Goal: Communication & Community: Ask a question

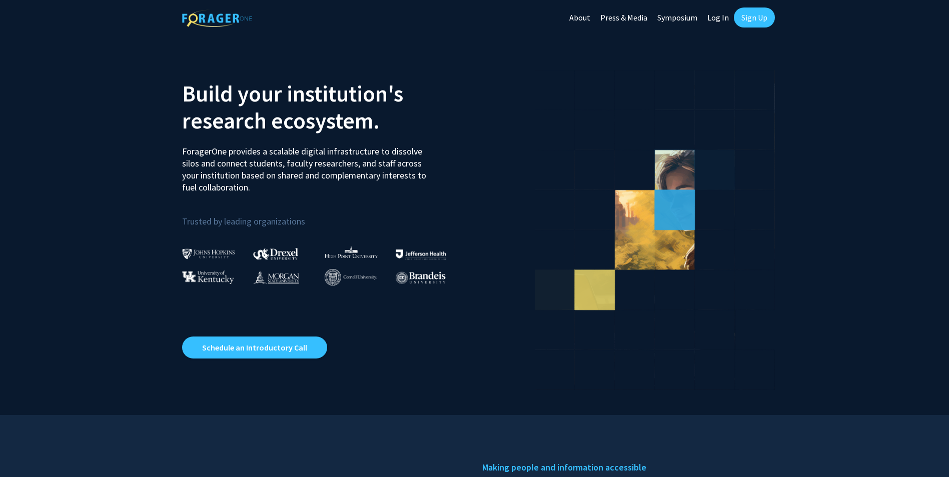
click at [717, 20] on link "Log In" at bounding box center [718, 17] width 32 height 35
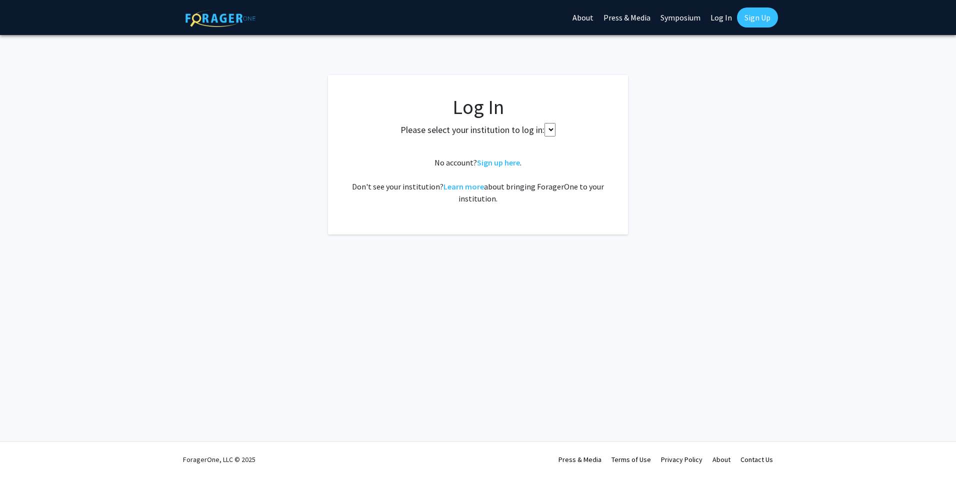
select select
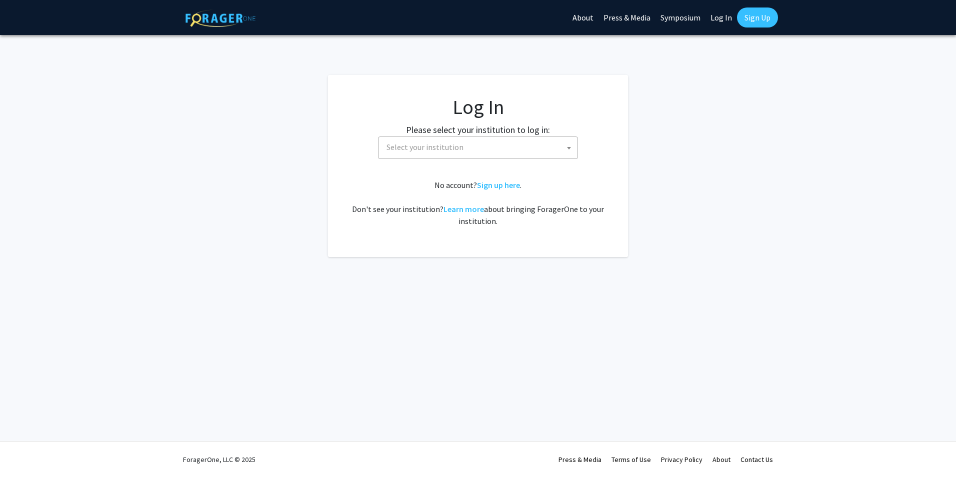
click at [409, 150] on span "Select your institution" at bounding box center [425, 147] width 77 height 10
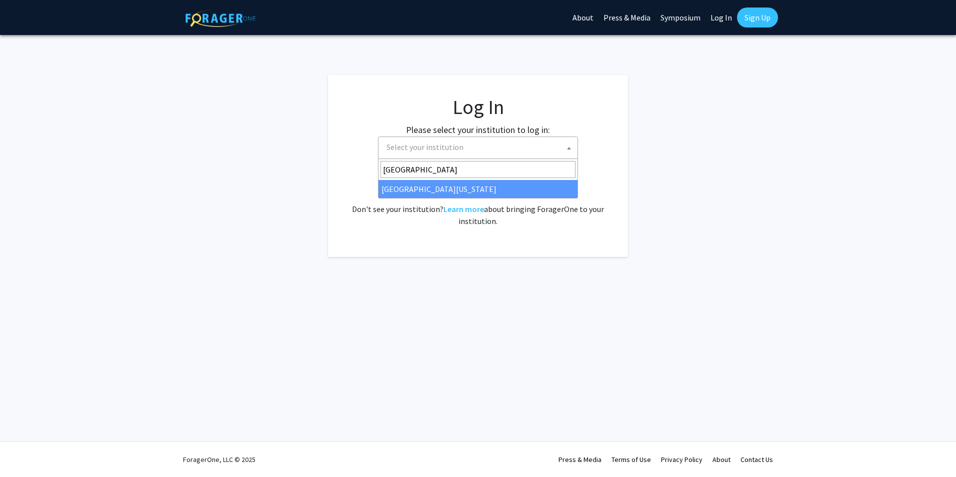
type input "[GEOGRAPHIC_DATA][US_STATE]"
select select "13"
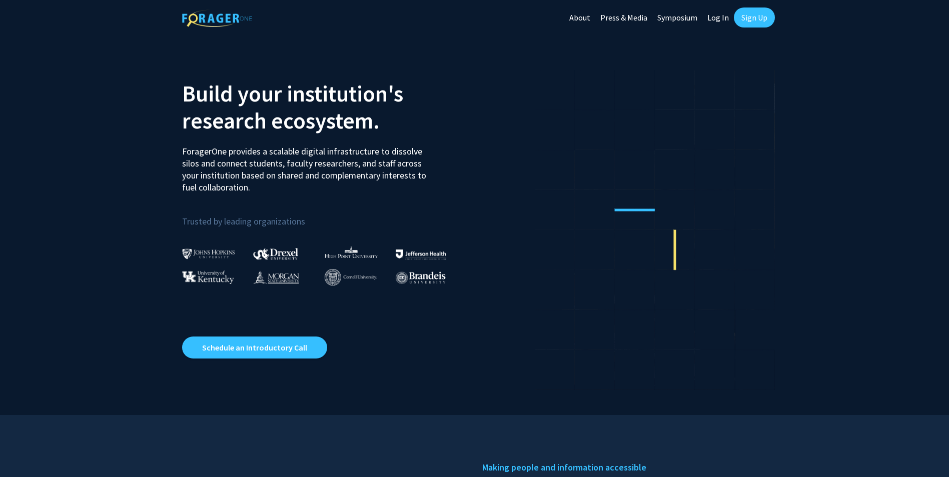
click at [727, 18] on link "Log In" at bounding box center [718, 17] width 32 height 35
select select
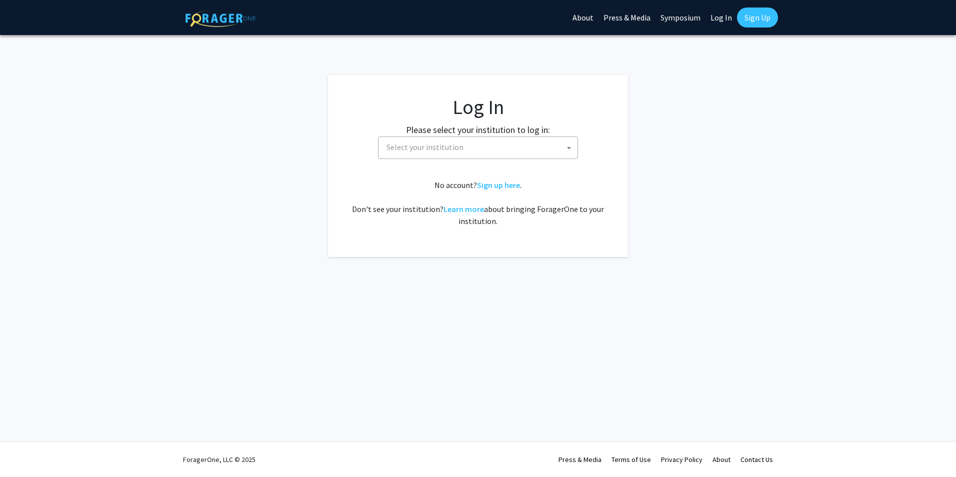
click at [408, 154] on span "Select your institution" at bounding box center [480, 147] width 195 height 21
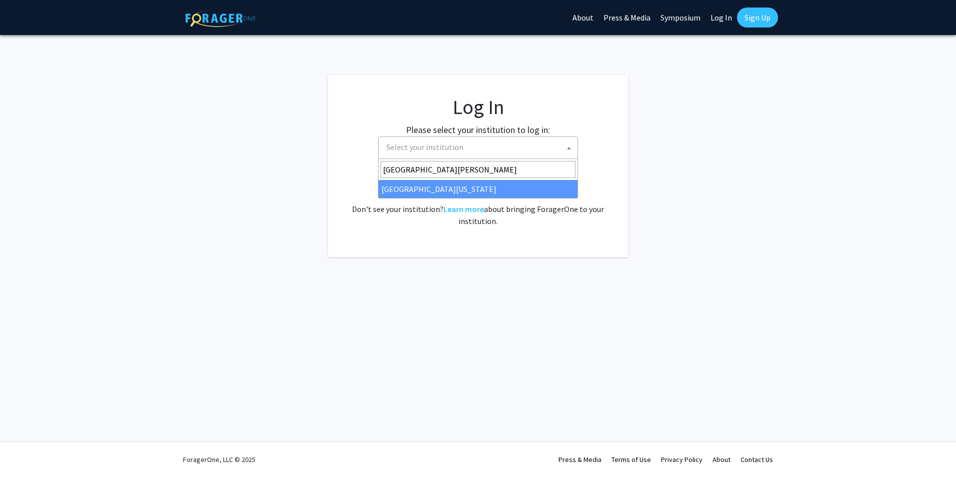
type input "University of Ken"
select select "13"
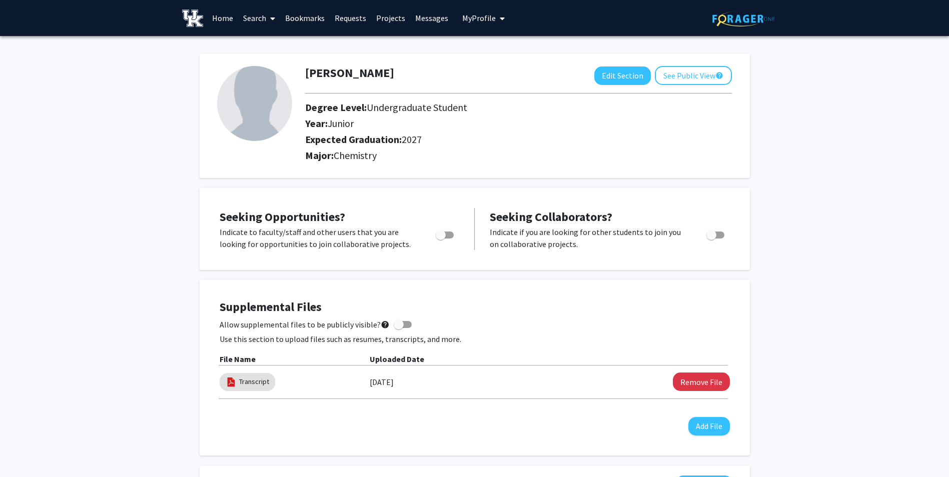
click at [342, 19] on link "Requests" at bounding box center [351, 18] width 42 height 35
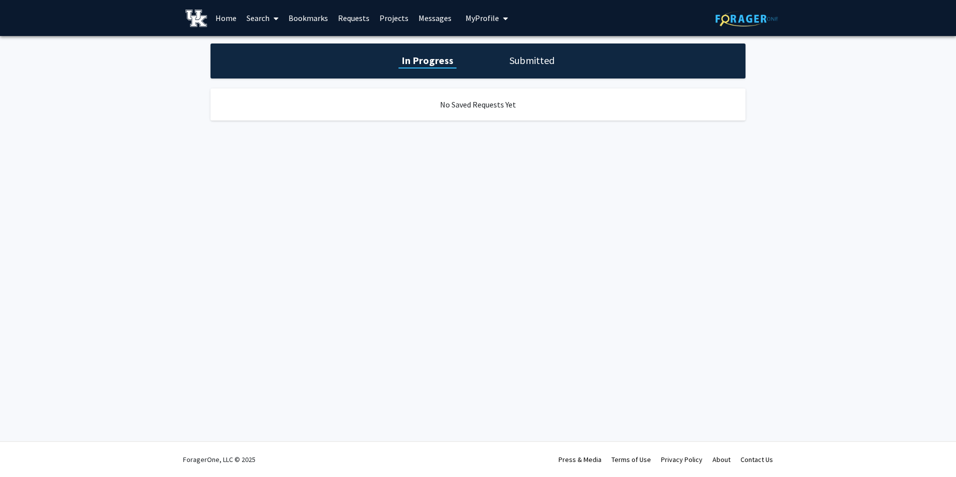
click at [314, 17] on link "Bookmarks" at bounding box center [309, 18] width 50 height 35
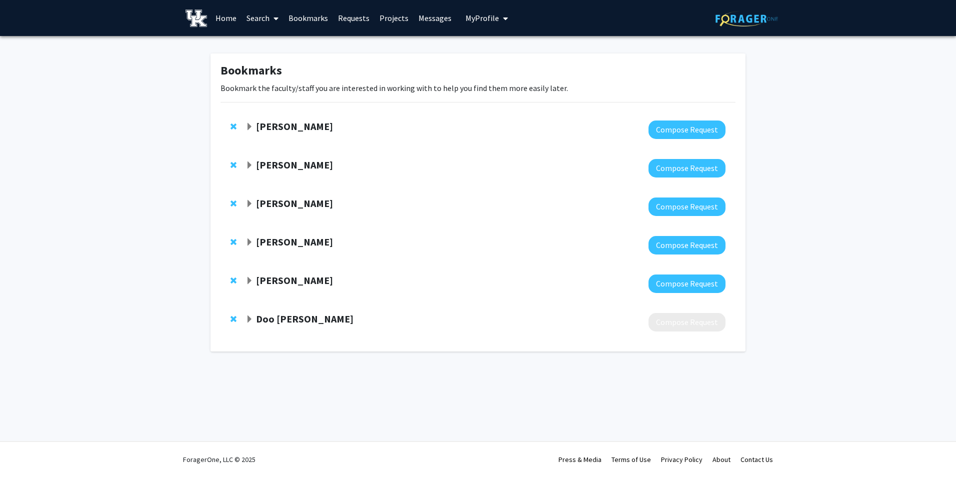
click at [267, 127] on strong "[PERSON_NAME]" at bounding box center [294, 126] width 77 height 13
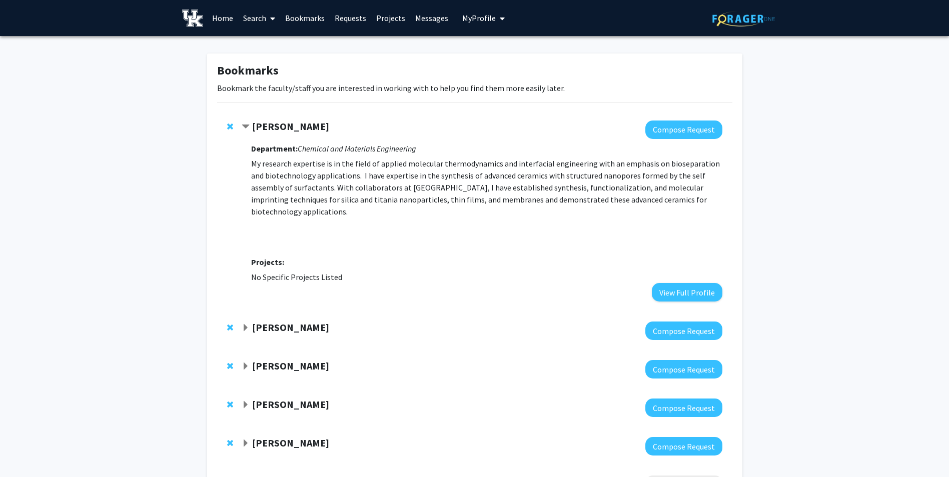
click at [270, 321] on strong "[PERSON_NAME]" at bounding box center [290, 327] width 77 height 13
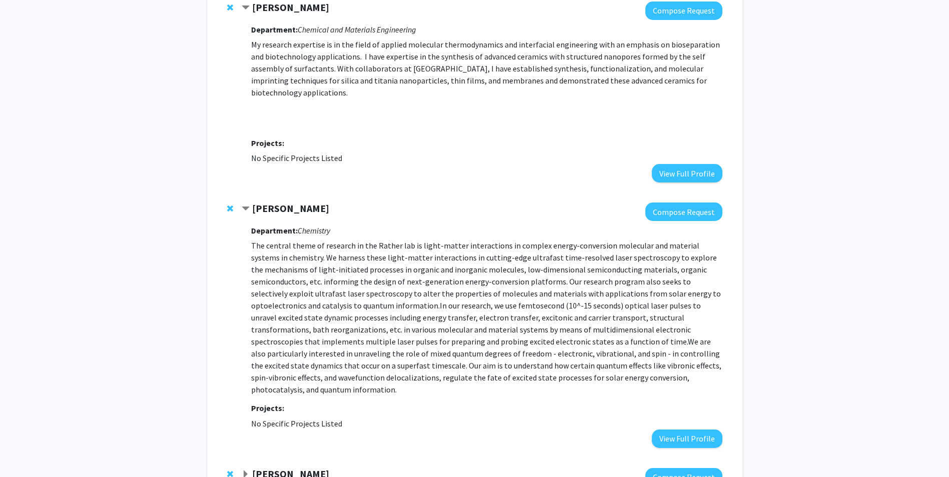
scroll to position [160, 0]
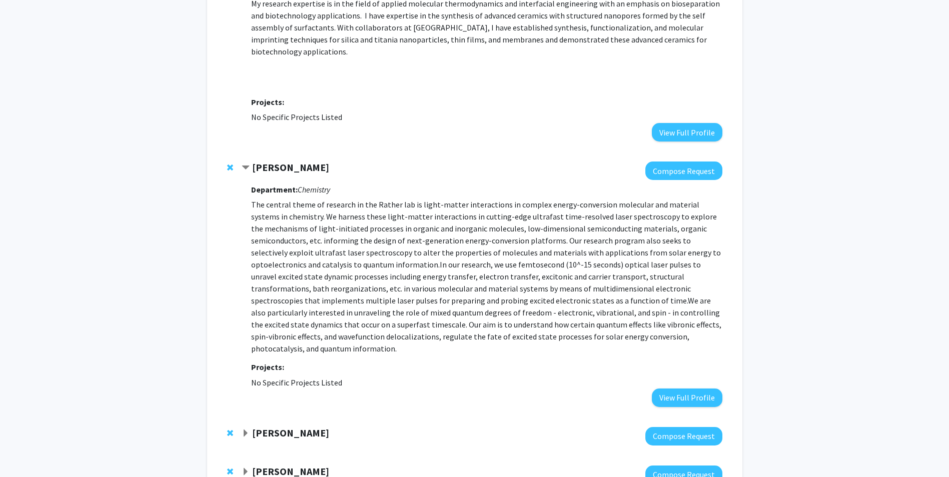
drag, startPoint x: 336, startPoint y: 154, endPoint x: 251, endPoint y: 158, distance: 84.6
click at [251, 162] on div "Shahnawaz Rather" at bounding box center [350, 168] width 216 height 13
copy strong "Shahnawaz Rather"
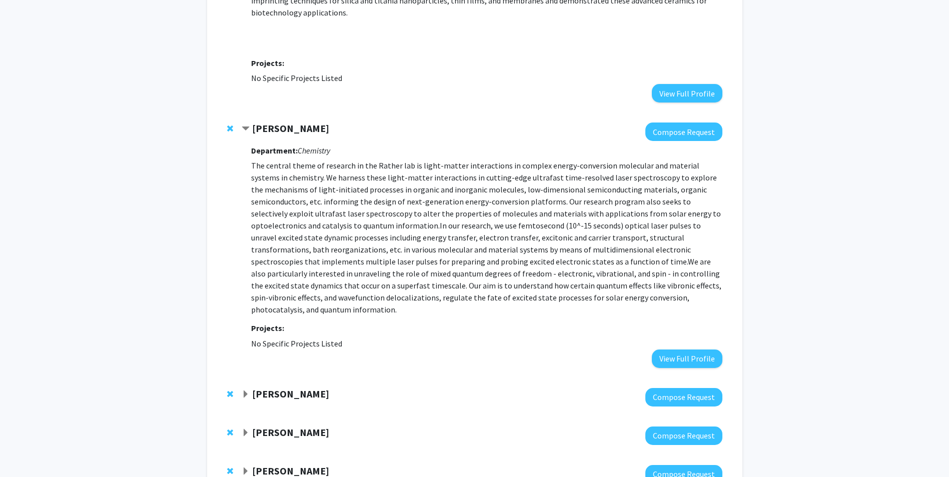
scroll to position [200, 0]
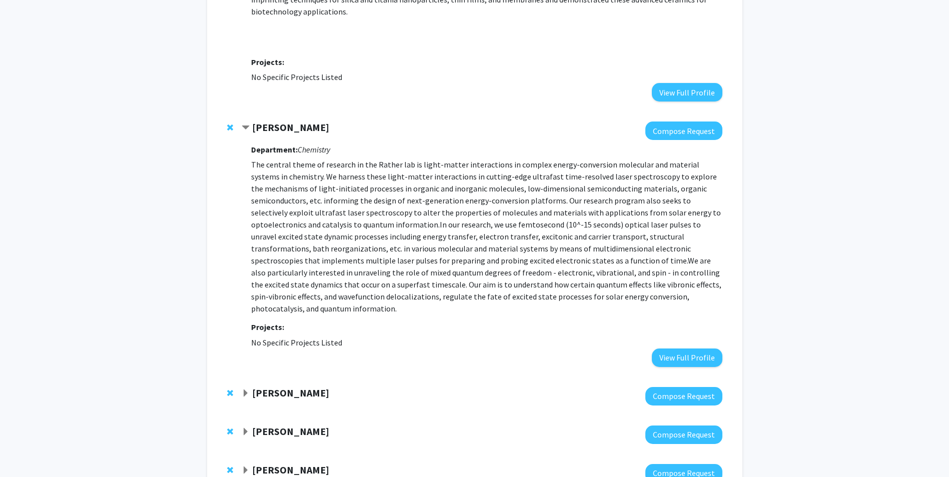
click at [276, 387] on strong "Robert Grossman" at bounding box center [290, 393] width 77 height 13
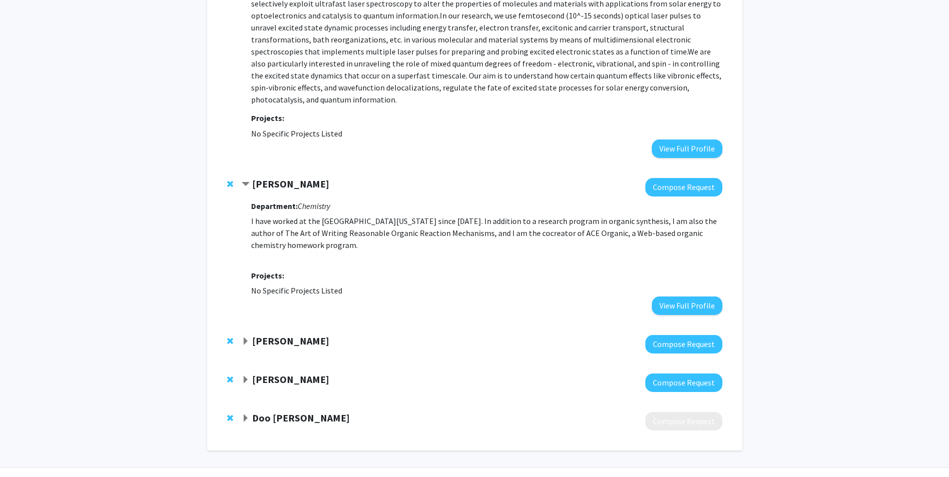
scroll to position [411, 0]
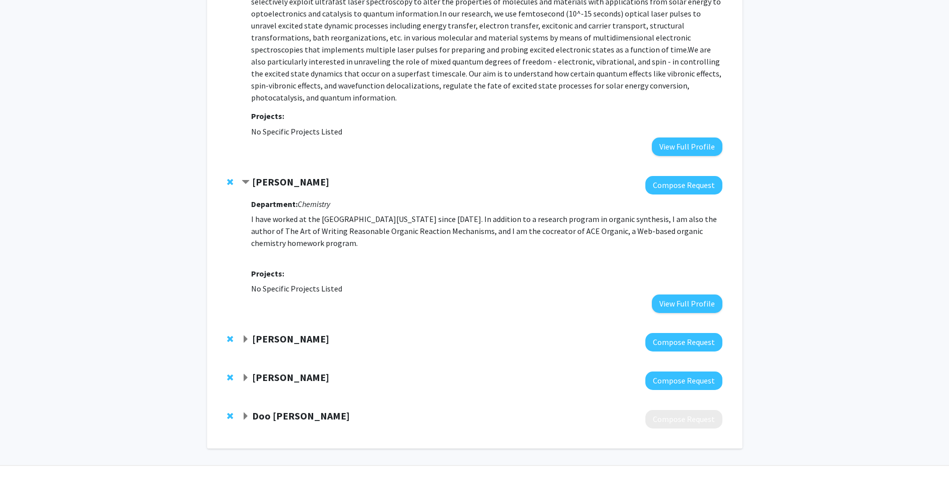
click at [290, 333] on strong "Ronald Wilhelm" at bounding box center [290, 339] width 77 height 13
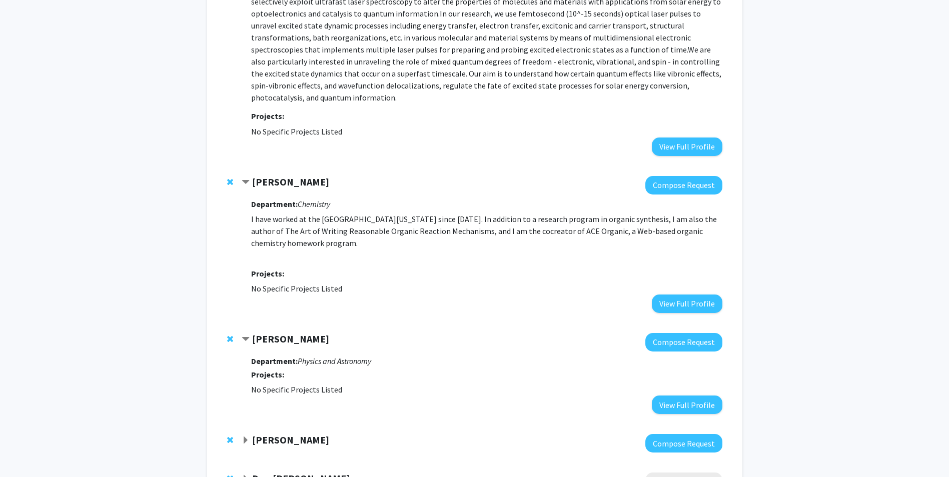
click at [269, 434] on strong "Chad Risko" at bounding box center [290, 440] width 77 height 13
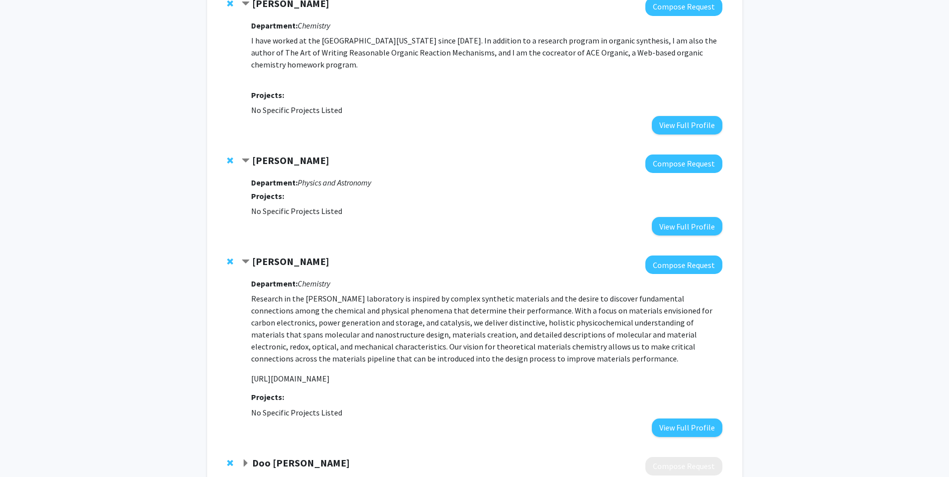
scroll to position [591, 0]
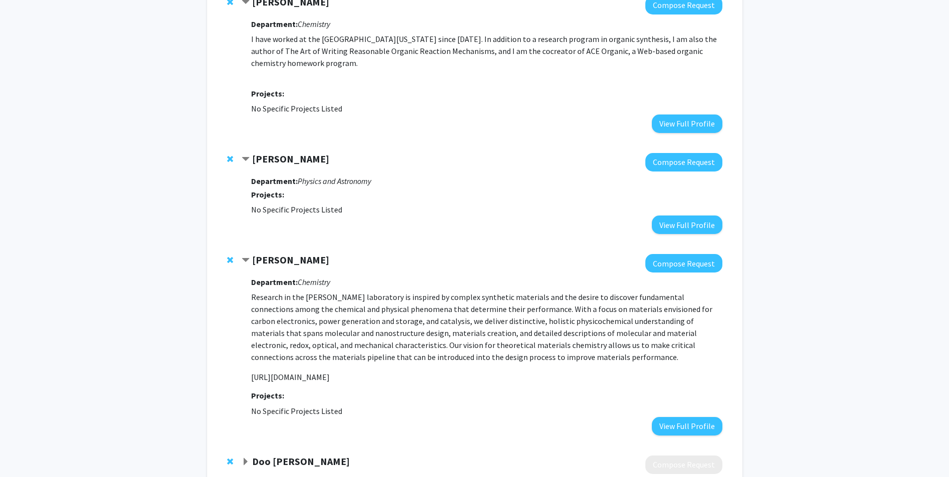
click at [260, 254] on strong "Chad Risko" at bounding box center [290, 260] width 77 height 13
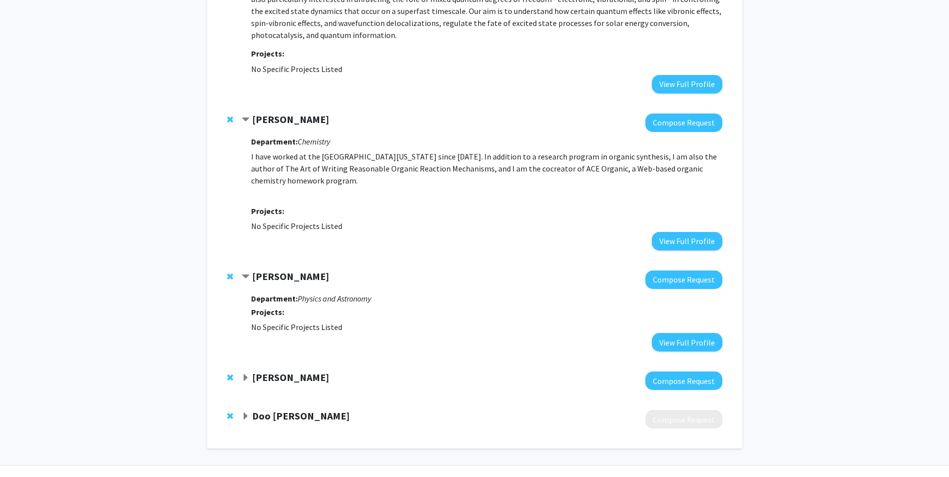
click at [260, 371] on strong "Chad Risko" at bounding box center [290, 377] width 77 height 13
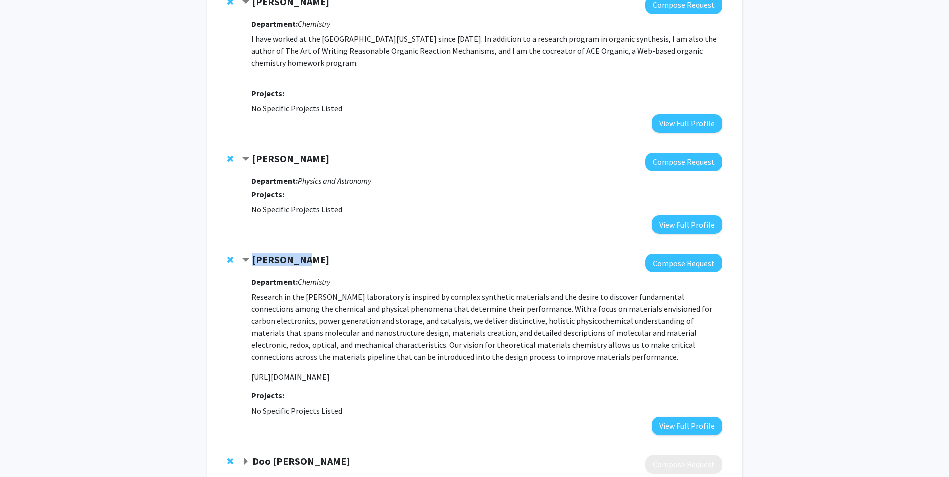
drag, startPoint x: 249, startPoint y: 234, endPoint x: 305, endPoint y: 235, distance: 56.0
click at [305, 254] on div "Chad Risko" at bounding box center [350, 260] width 216 height 13
copy div "Chad Risko"
click at [298, 455] on strong "Doo Young Kim" at bounding box center [301, 461] width 98 height 13
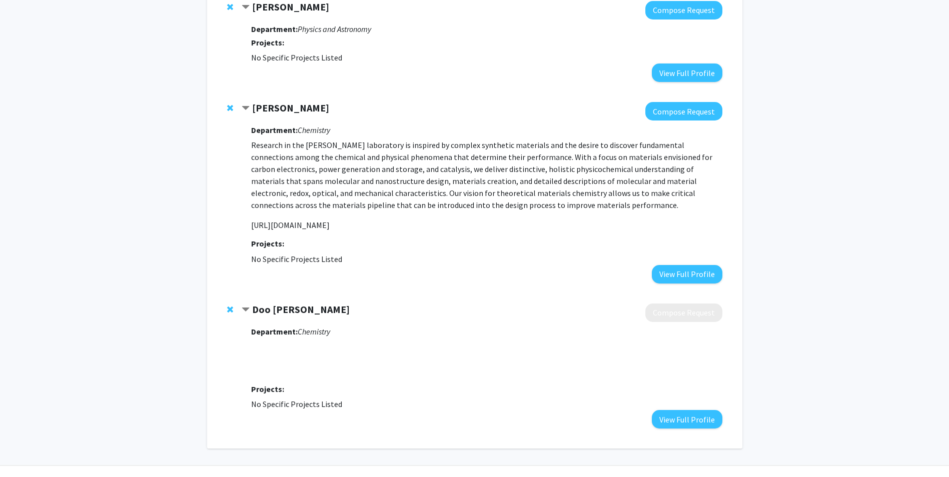
click at [252, 303] on strong "Doo Young Kim" at bounding box center [301, 309] width 98 height 13
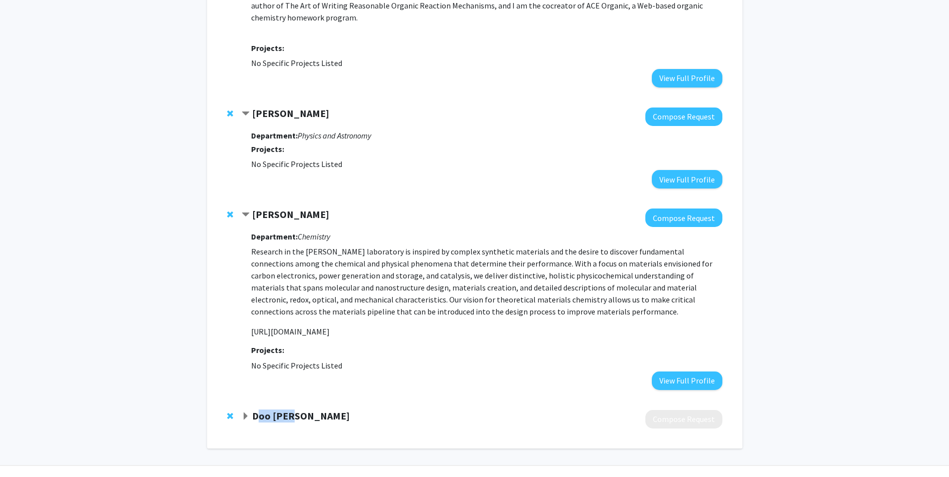
drag, startPoint x: 258, startPoint y: 388, endPoint x: 293, endPoint y: 388, distance: 35.5
click at [293, 410] on strong "Doo Young Kim" at bounding box center [301, 416] width 98 height 13
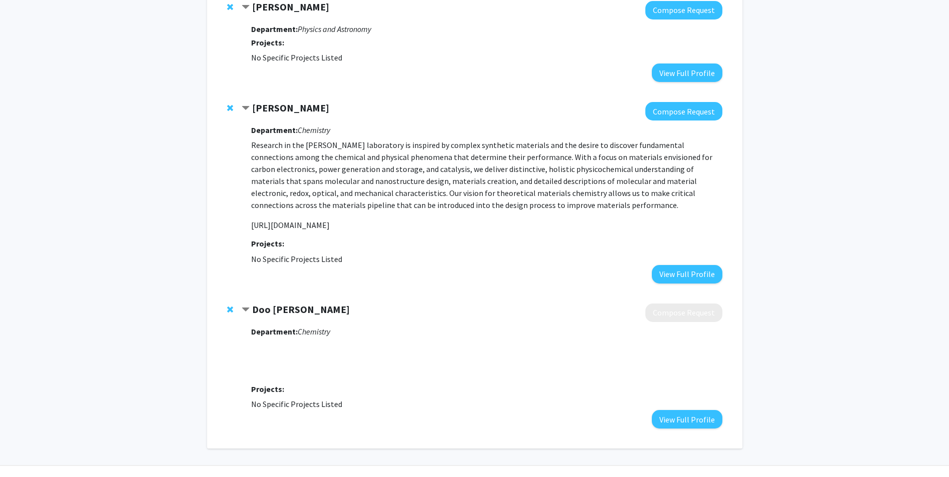
drag, startPoint x: 293, startPoint y: 388, endPoint x: 253, endPoint y: 287, distance: 109.3
click at [253, 303] on strong "Doo Young Kim" at bounding box center [301, 309] width 98 height 13
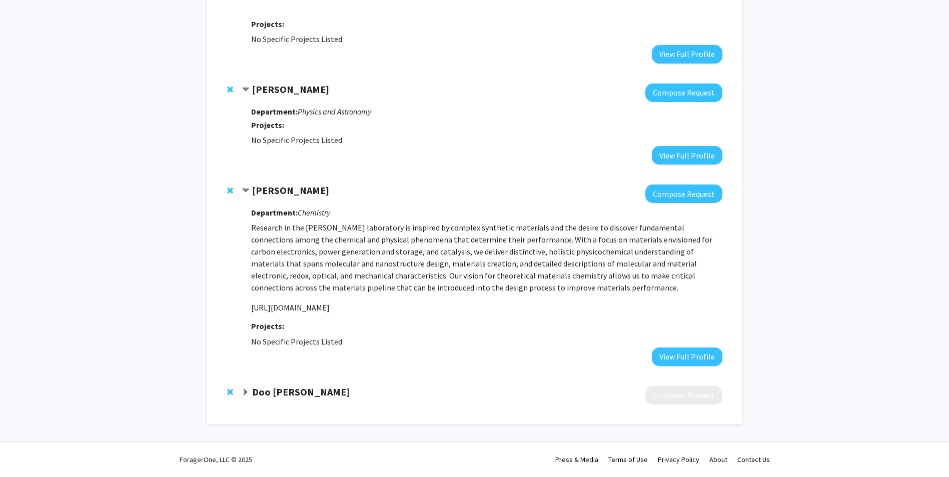
scroll to position [637, 0]
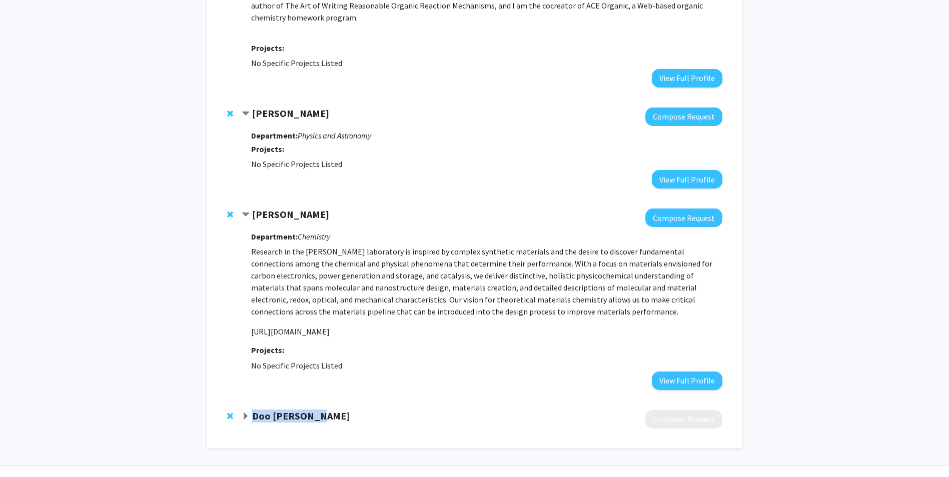
drag, startPoint x: 253, startPoint y: 391, endPoint x: 322, endPoint y: 392, distance: 69.5
click at [322, 410] on div "Doo Young Kim" at bounding box center [350, 416] width 216 height 13
copy strong "Doo Young Kim"
drag, startPoint x: 741, startPoint y: 14, endPoint x: 547, endPoint y: 118, distance: 220.0
click at [547, 126] on div "Department: Physics and Astronomy Projects: No Specific Projects Listed View Fu…" at bounding box center [486, 157] width 471 height 63
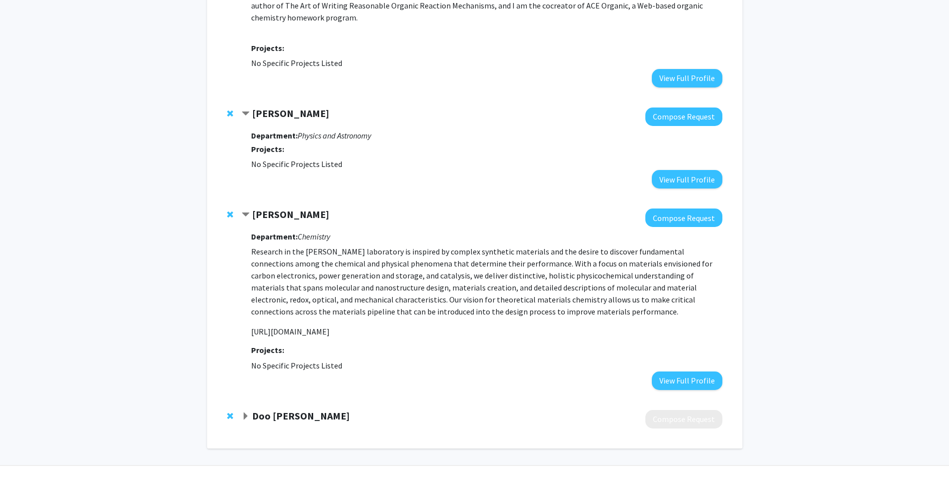
drag, startPoint x: 256, startPoint y: 307, endPoint x: 322, endPoint y: 319, distance: 66.5
drag, startPoint x: 322, startPoint y: 319, endPoint x: 318, endPoint y: 311, distance: 8.3
drag, startPoint x: 318, startPoint y: 311, endPoint x: 313, endPoint y: 308, distance: 5.8
drag, startPoint x: 313, startPoint y: 308, endPoint x: 255, endPoint y: 308, distance: 58.0
click at [255, 326] on p "https://riskolab.org" at bounding box center [486, 332] width 471 height 12
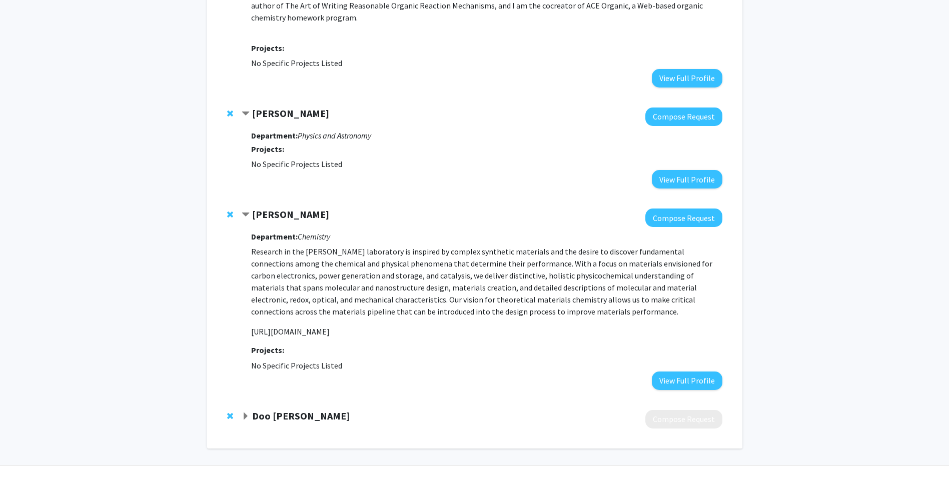
drag, startPoint x: 252, startPoint y: 307, endPoint x: 314, endPoint y: 305, distance: 61.6
click at [314, 326] on p "https://riskolab.org" at bounding box center [486, 332] width 471 height 12
copy p "https://riskolab.or"
drag, startPoint x: 777, startPoint y: 5, endPoint x: 787, endPoint y: 77, distance: 72.7
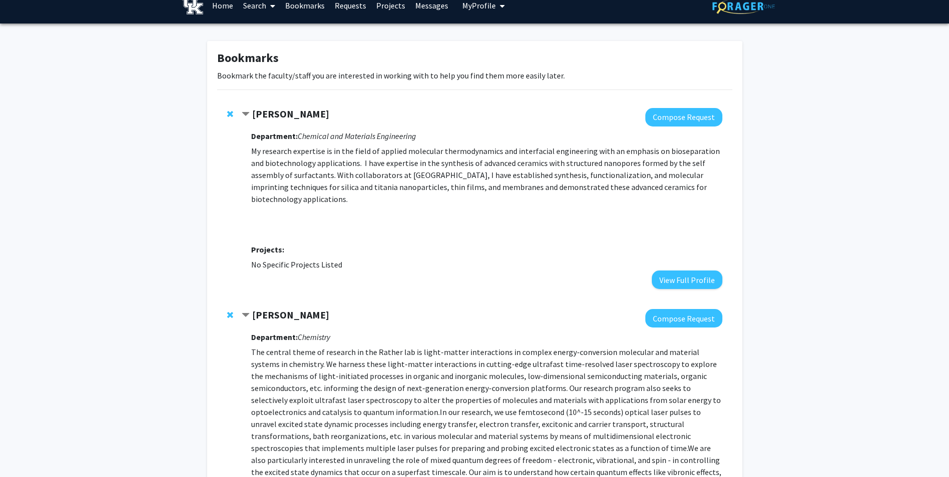
scroll to position [0, 0]
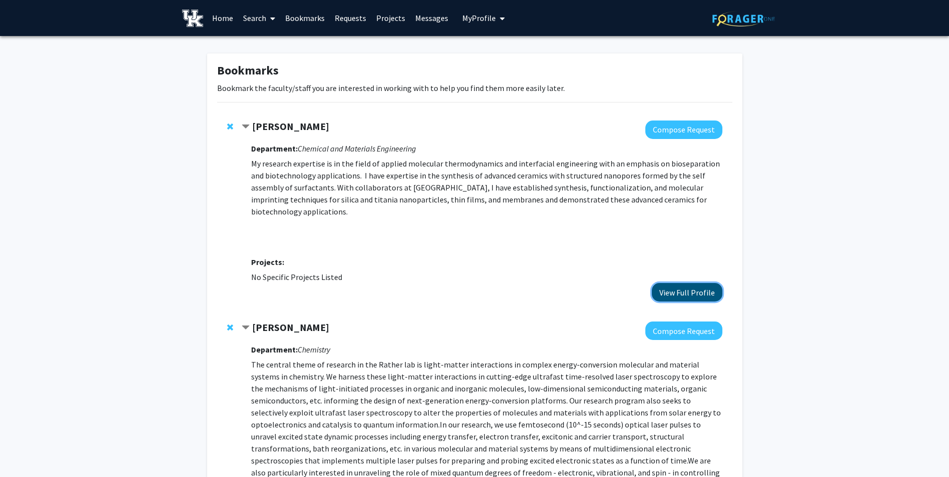
click at [670, 283] on button "View Full Profile" at bounding box center [687, 292] width 71 height 19
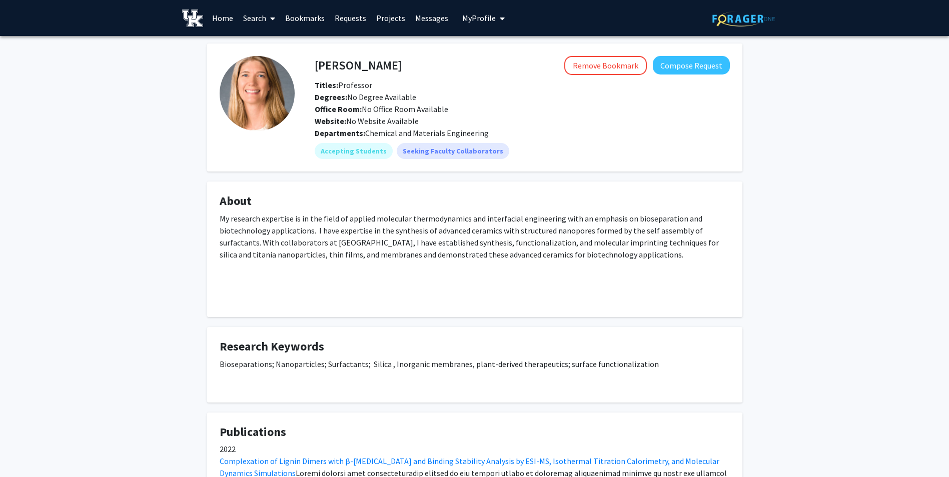
click at [397, 17] on link "Projects" at bounding box center [390, 18] width 39 height 35
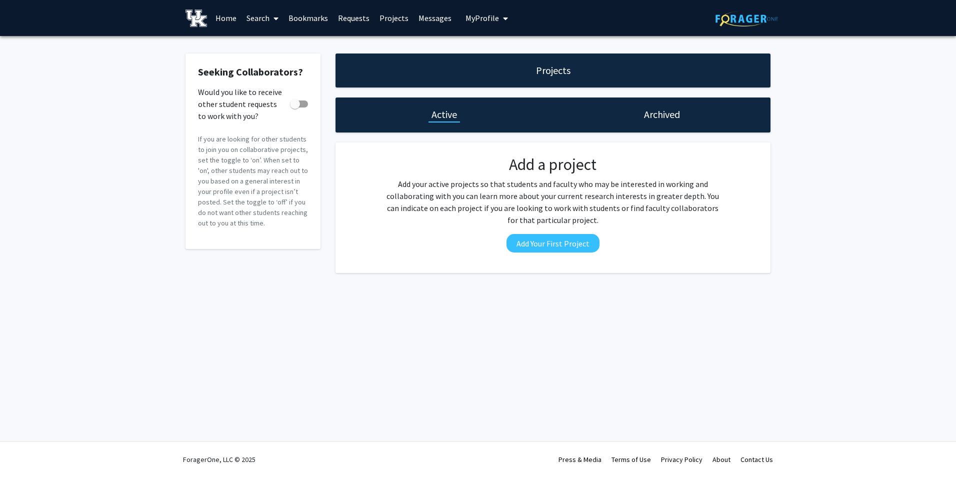
click at [256, 21] on link "Search" at bounding box center [263, 18] width 42 height 35
click at [270, 45] on span "Faculty/Staff" at bounding box center [279, 46] width 74 height 20
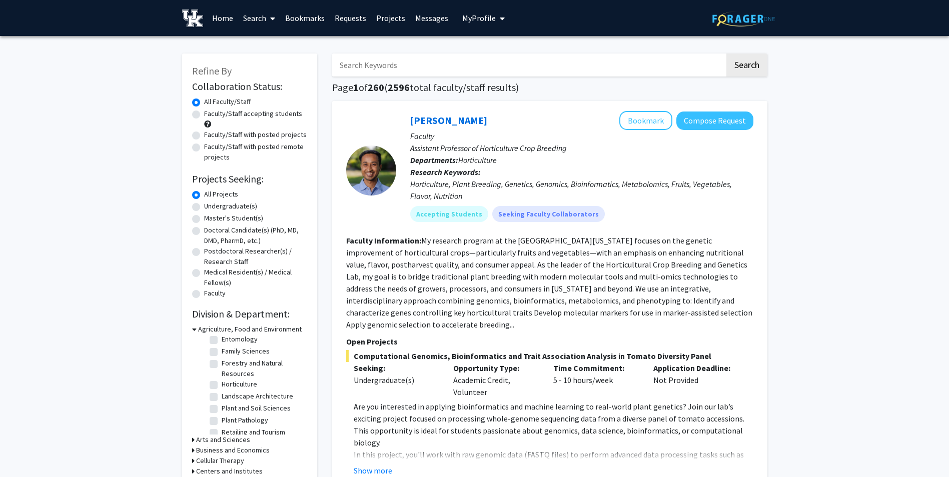
scroll to position [111, 0]
click at [194, 328] on icon at bounding box center [194, 329] width 5 height 11
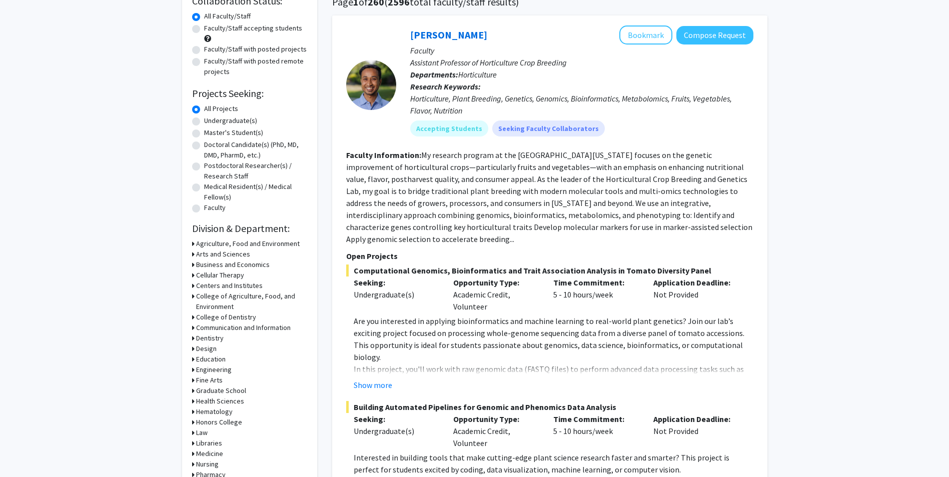
scroll to position [92, 0]
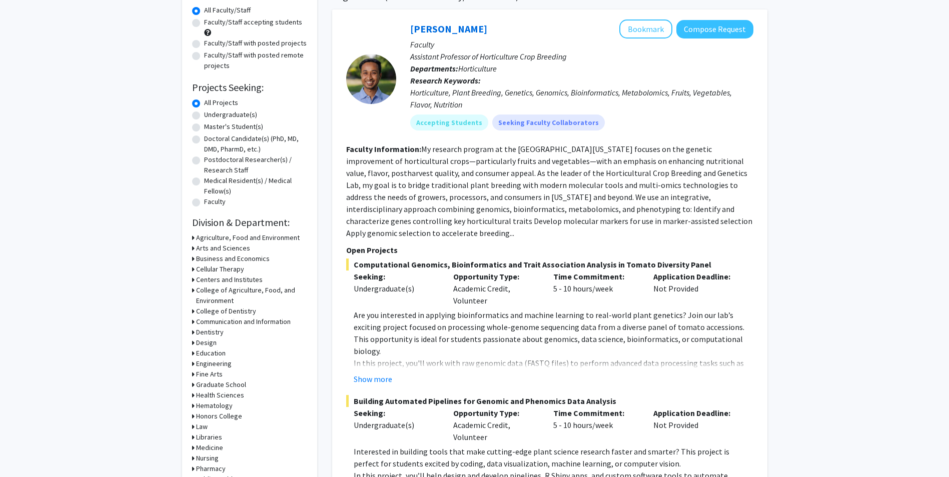
click at [219, 246] on h3 "Arts and Sciences" at bounding box center [223, 248] width 54 height 11
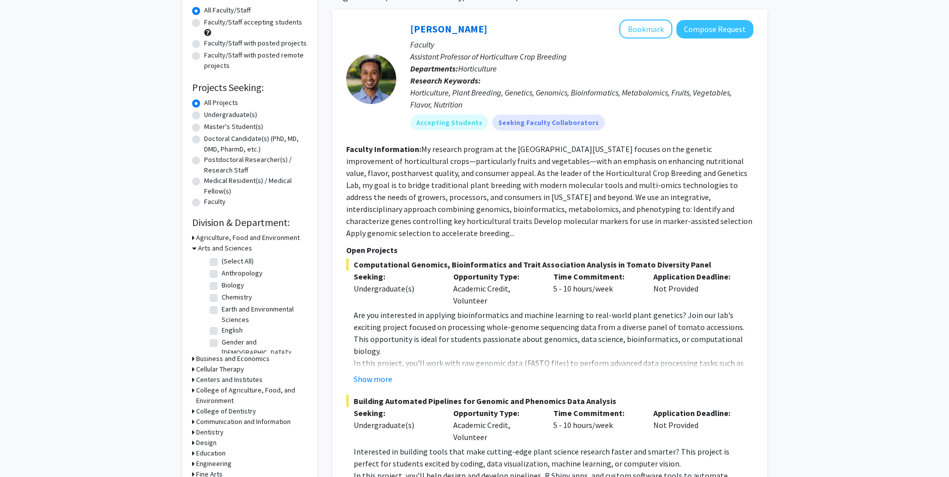
click at [222, 296] on label "Chemistry" at bounding box center [237, 297] width 31 height 11
click at [222, 296] on input "Chemistry" at bounding box center [225, 295] width 7 height 7
checkbox input "true"
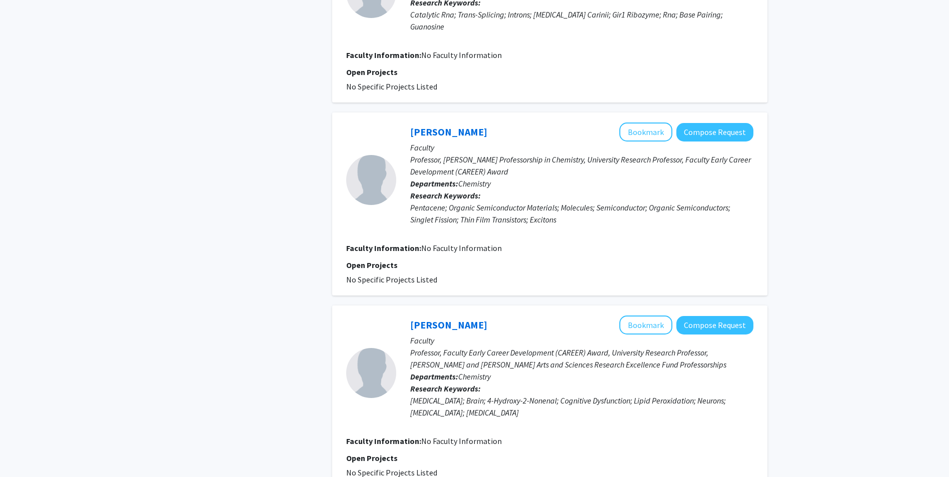
scroll to position [1816, 0]
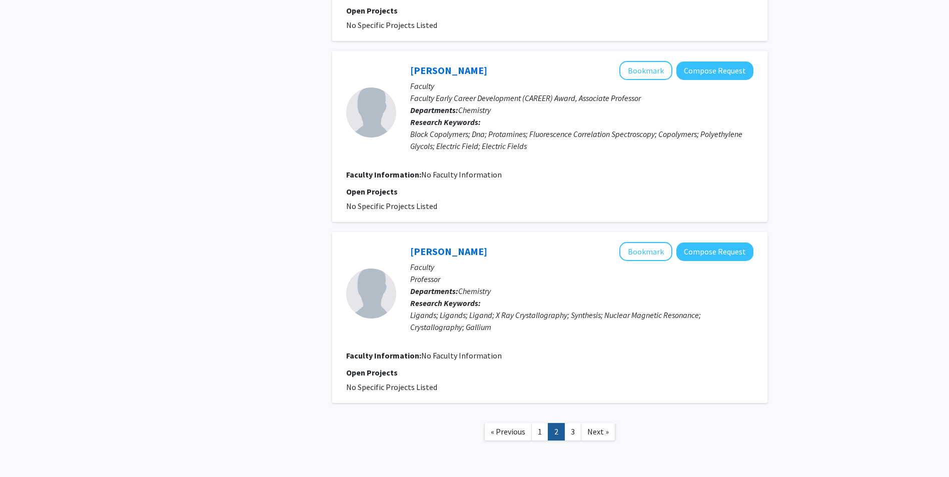
scroll to position [1535, 0]
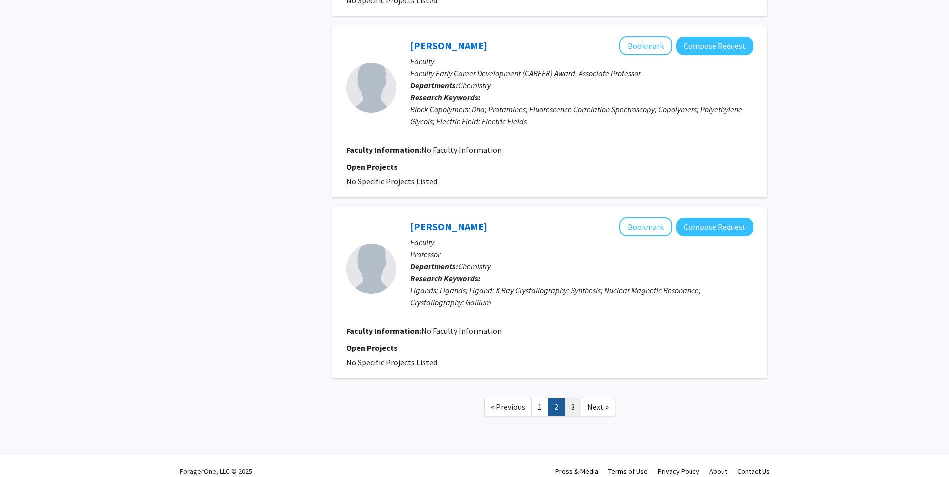
click at [574, 399] on link "3" at bounding box center [572, 408] width 17 height 18
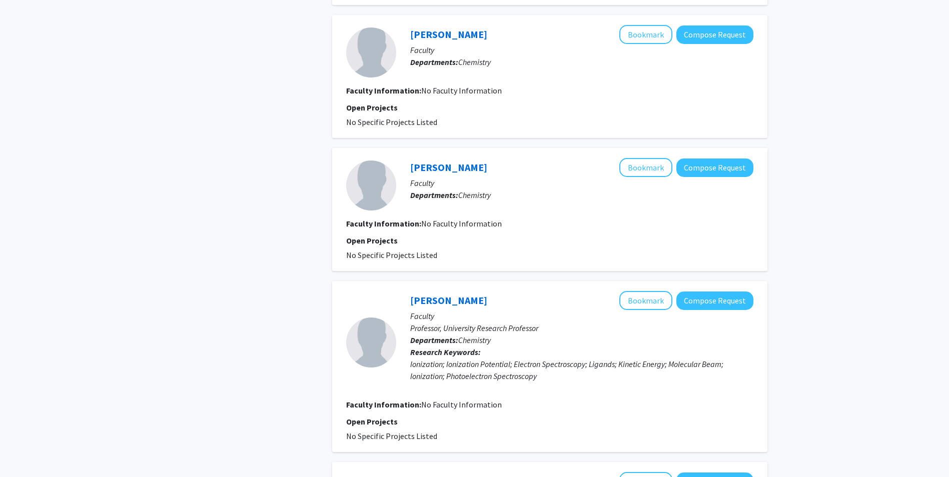
scroll to position [420, 0]
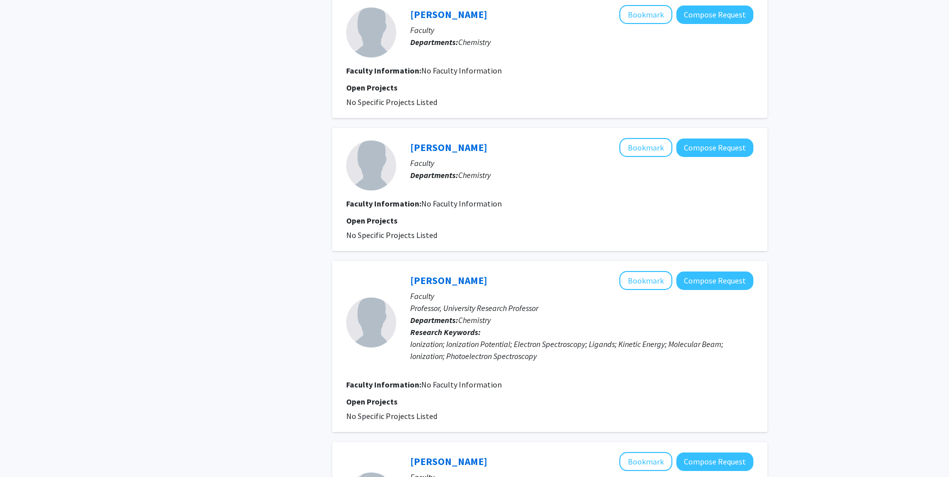
click at [585, 393] on fg-search-faculty "Dong-Sheng Yang Bookmark Compose Request Faculty Professor, University Research…" at bounding box center [549, 346] width 407 height 151
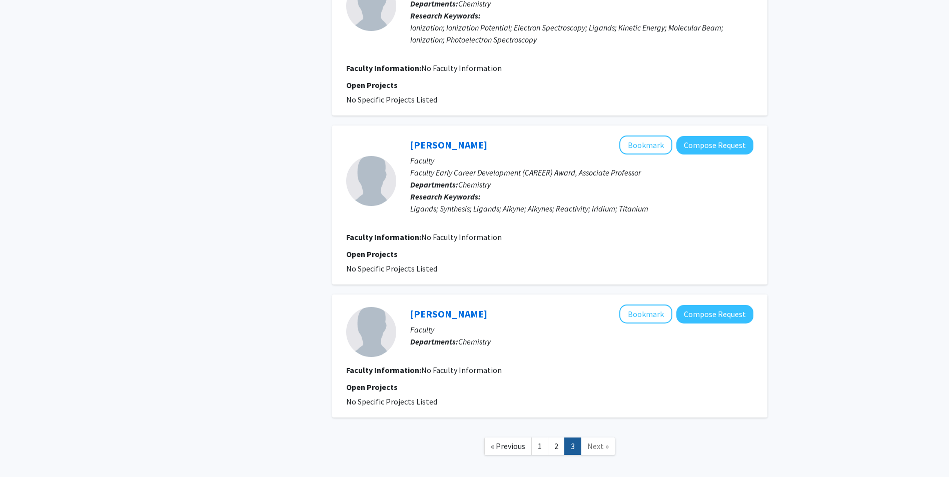
scroll to position [739, 0]
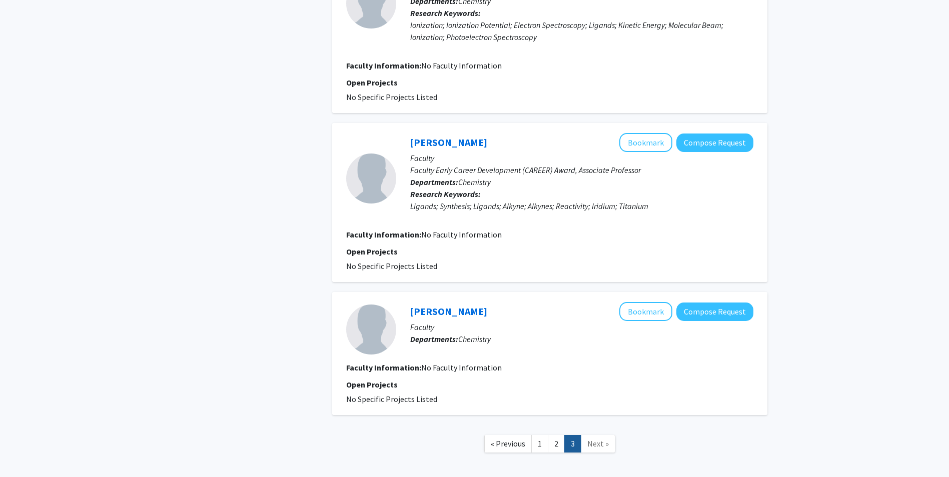
click at [595, 444] on span "Next »" at bounding box center [598, 444] width 22 height 10
click at [554, 444] on link "2" at bounding box center [556, 444] width 17 height 18
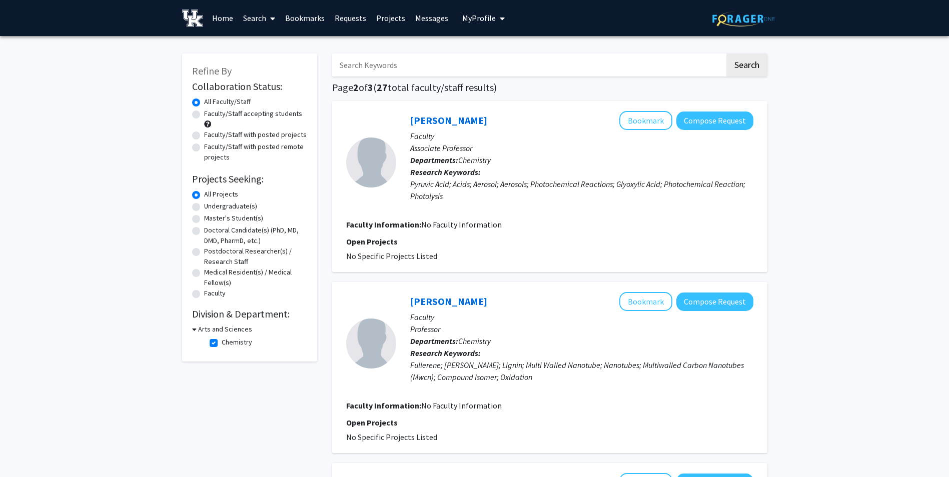
click at [204, 208] on label "Undergraduate(s)" at bounding box center [230, 206] width 53 height 11
click at [204, 208] on input "Undergraduate(s)" at bounding box center [207, 204] width 7 height 7
radio input "true"
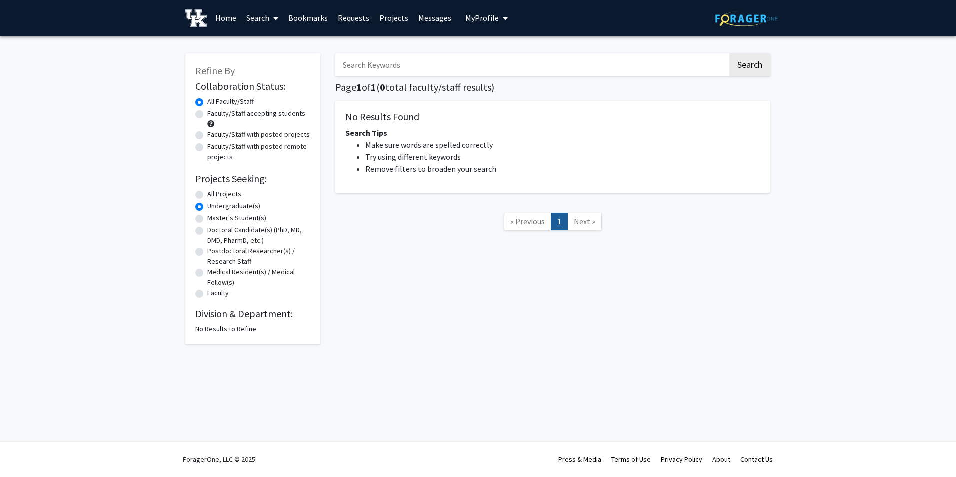
click at [208, 195] on label "All Projects" at bounding box center [225, 194] width 34 height 11
click at [208, 195] on input "All Projects" at bounding box center [211, 192] width 7 height 7
radio input "true"
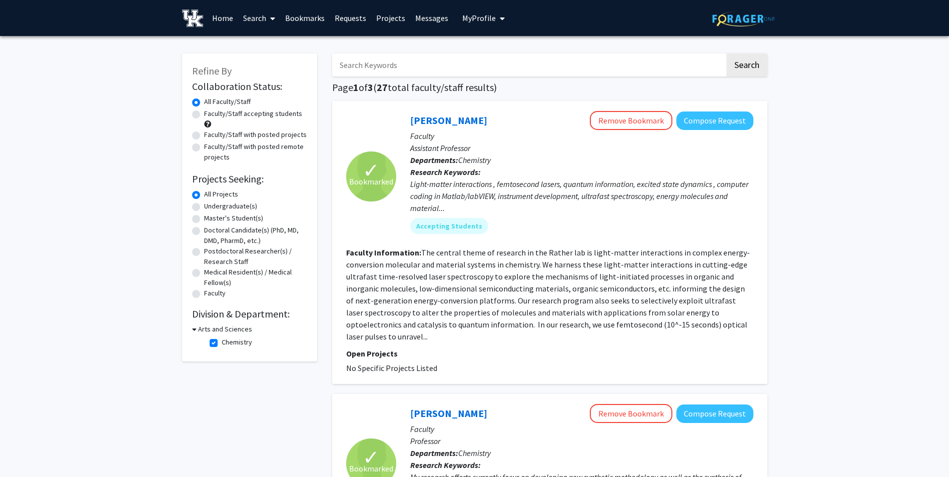
click at [196, 237] on div "Doctoral Candidate(s) (PhD, MD, DMD, PharmD, etc.)" at bounding box center [249, 235] width 115 height 21
click at [204, 231] on label "Doctoral Candidate(s) (PhD, MD, DMD, PharmD, etc.)" at bounding box center [255, 235] width 103 height 21
click at [204, 231] on input "Doctoral Candidate(s) (PhD, MD, DMD, PharmD, etc.)" at bounding box center [207, 228] width 7 height 7
radio input "true"
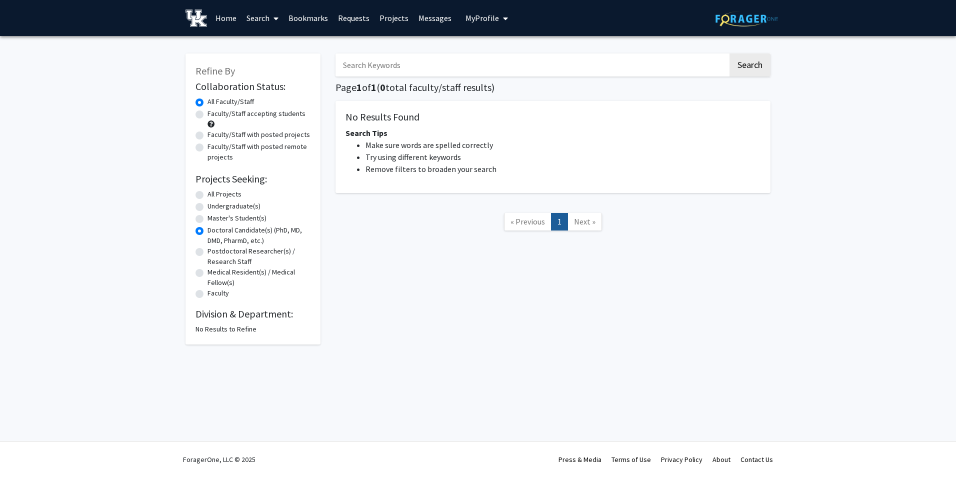
click at [208, 220] on label "Master's Student(s)" at bounding box center [237, 218] width 59 height 11
click at [208, 220] on input "Master's Student(s)" at bounding box center [211, 216] width 7 height 7
radio input "true"
click at [208, 204] on label "Undergraduate(s)" at bounding box center [234, 206] width 53 height 11
click at [208, 204] on input "Undergraduate(s)" at bounding box center [211, 204] width 7 height 7
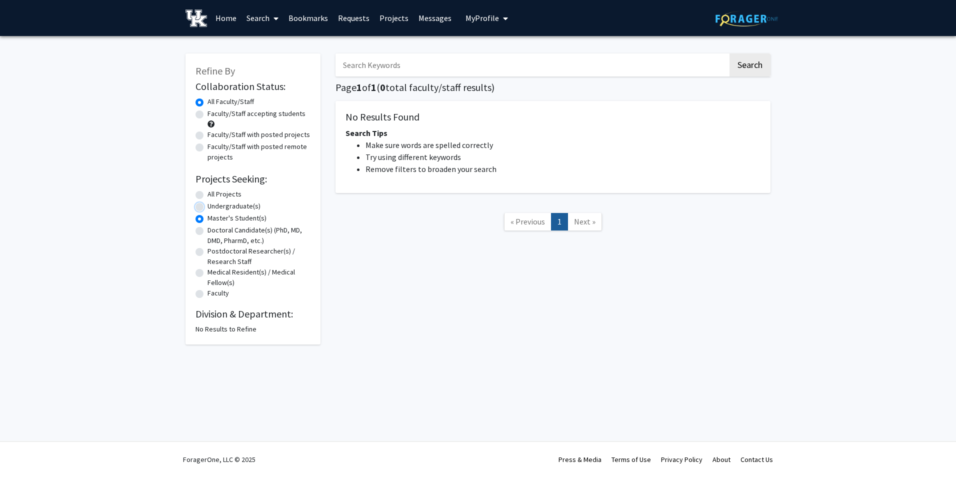
radio input "true"
click at [366, 67] on input "Search Keywords" at bounding box center [532, 65] width 393 height 23
type input "astrochemsitry"
click at [730, 54] on button "Search" at bounding box center [750, 65] width 41 height 23
radio input "true"
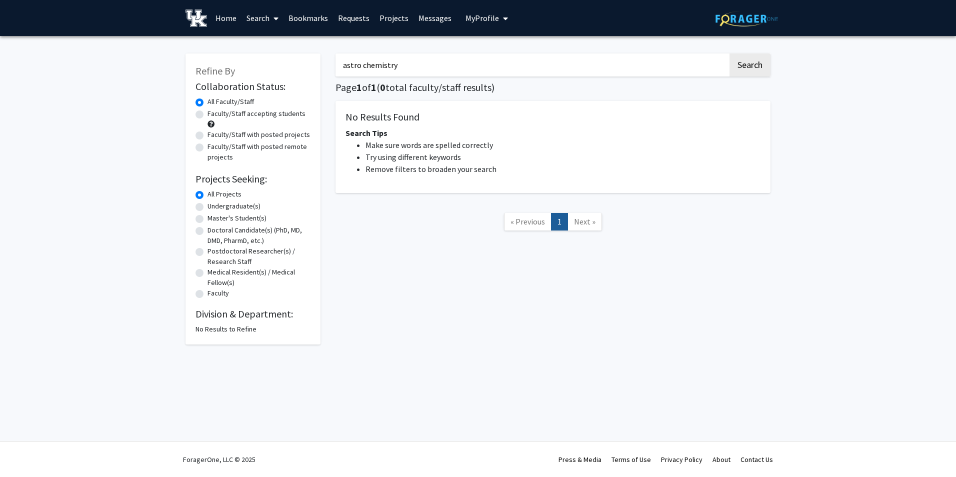
type input "astro chemistry"
click at [730, 54] on button "Search" at bounding box center [750, 65] width 41 height 23
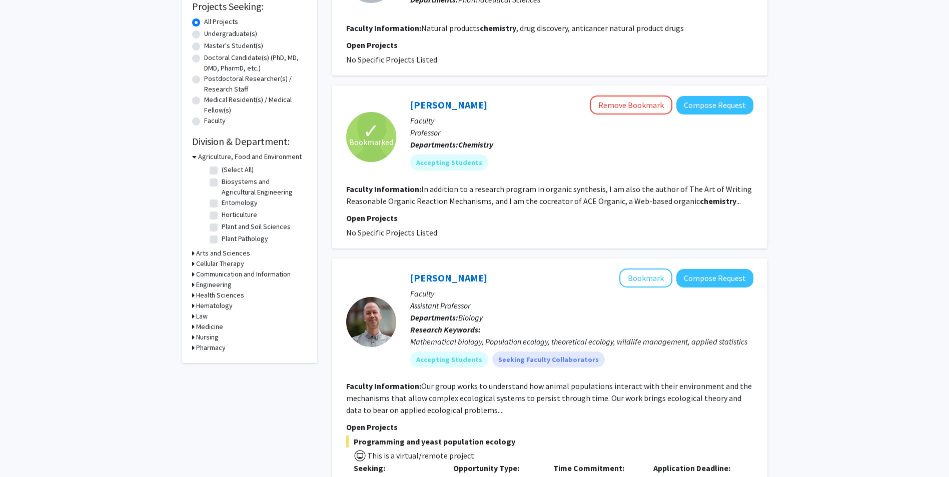
scroll to position [140, 0]
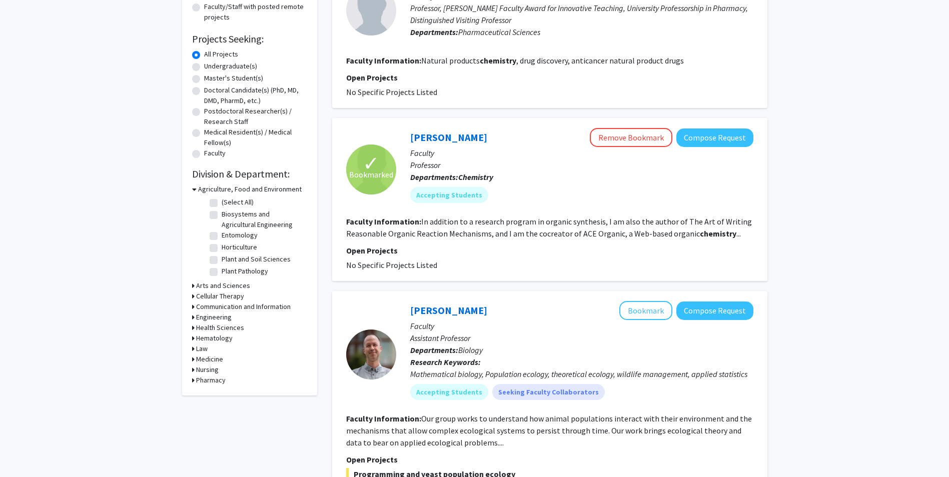
click at [204, 69] on label "Undergraduate(s)" at bounding box center [230, 66] width 53 height 11
click at [204, 68] on input "Undergraduate(s)" at bounding box center [207, 64] width 7 height 7
radio input "true"
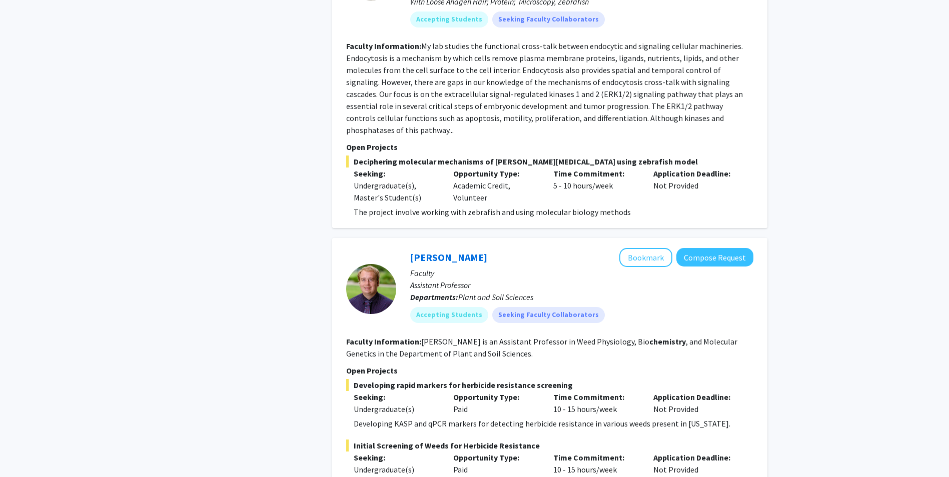
scroll to position [1767, 0]
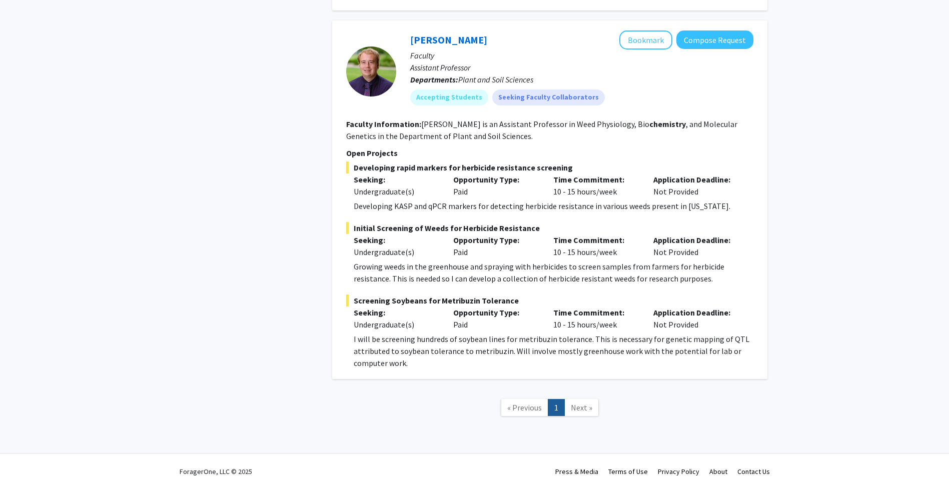
radio input "true"
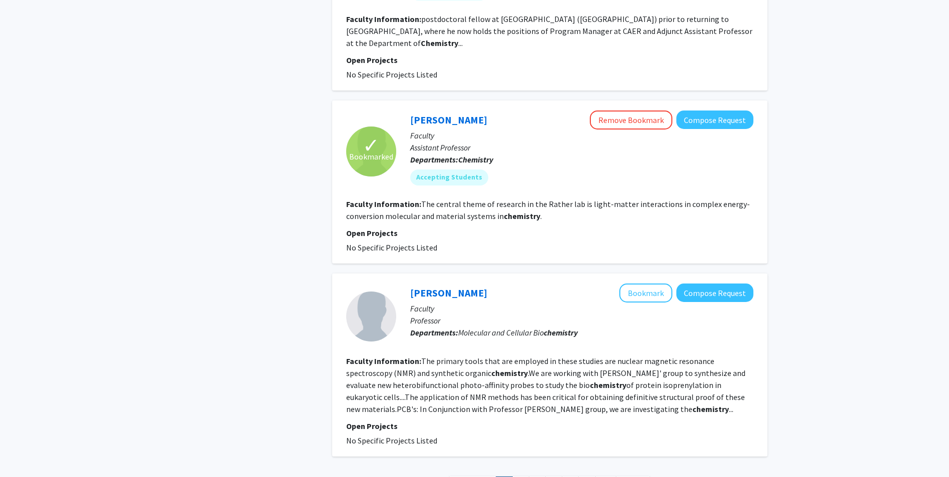
scroll to position [1792, 0]
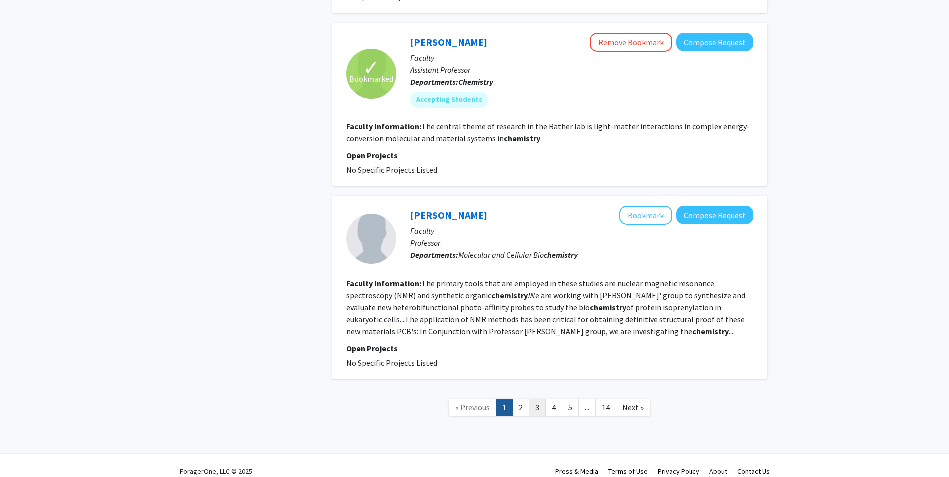
click at [530, 399] on link "3" at bounding box center [537, 408] width 17 height 18
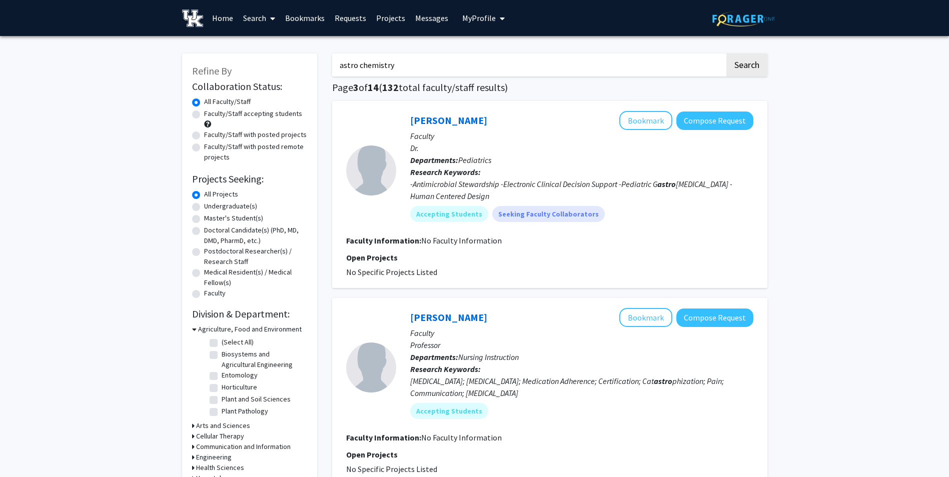
click at [504, 66] on input "astro chemistry" at bounding box center [528, 65] width 393 height 23
type input "astro chemistry stellar evolutions"
click at [726, 54] on button "Search" at bounding box center [746, 65] width 41 height 23
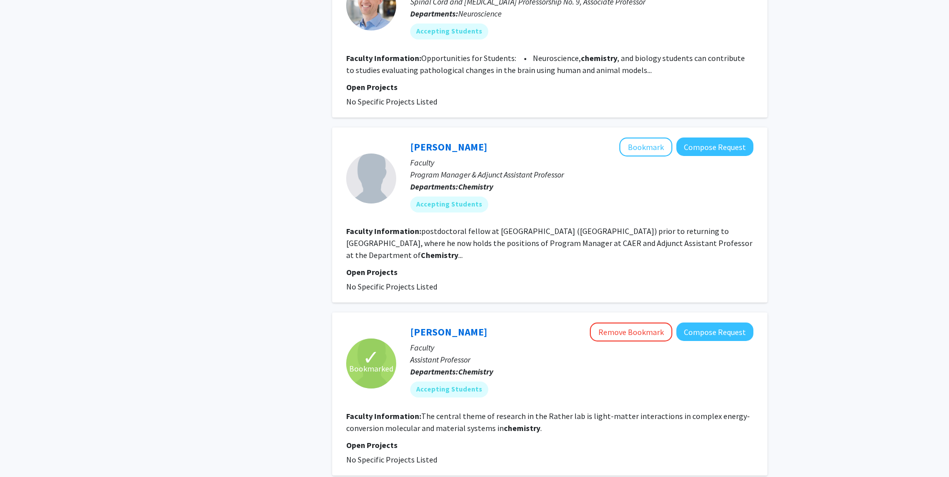
scroll to position [1678, 0]
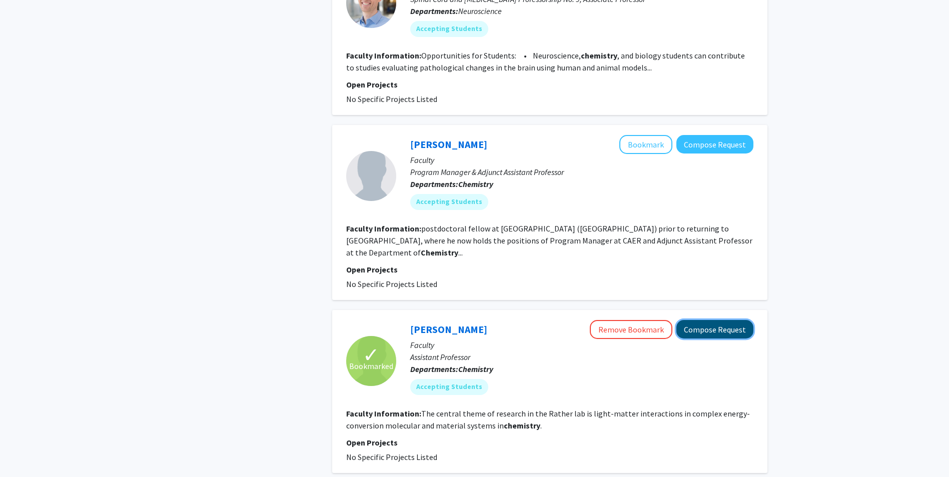
click at [710, 320] on button "Compose Request" at bounding box center [714, 329] width 77 height 19
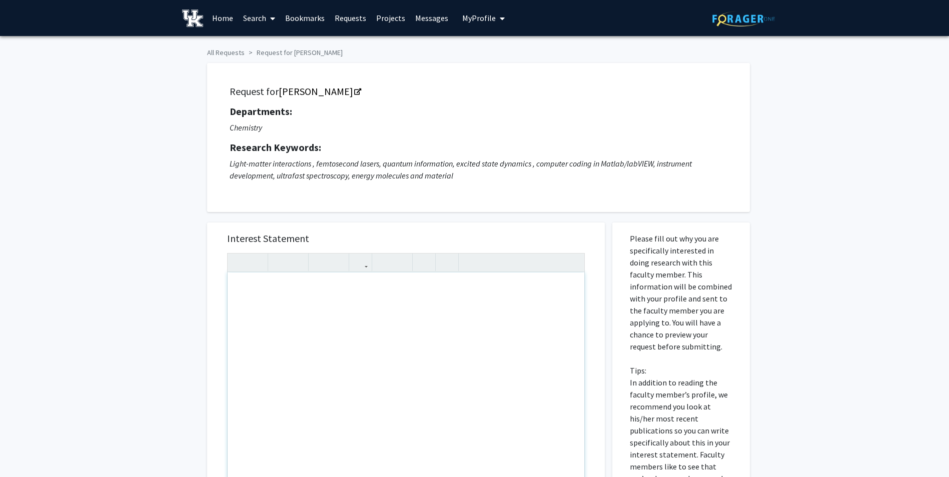
click at [243, 298] on div "Note to users with screen readers: Please press Alt+0 or Option+0 to deactivate…" at bounding box center [406, 387] width 357 height 229
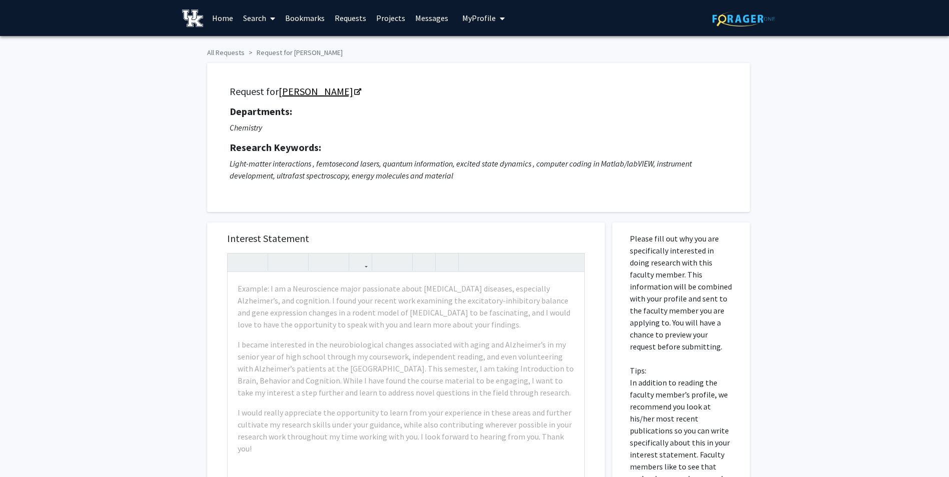
click at [283, 92] on link "[PERSON_NAME]" at bounding box center [320, 91] width 82 height 13
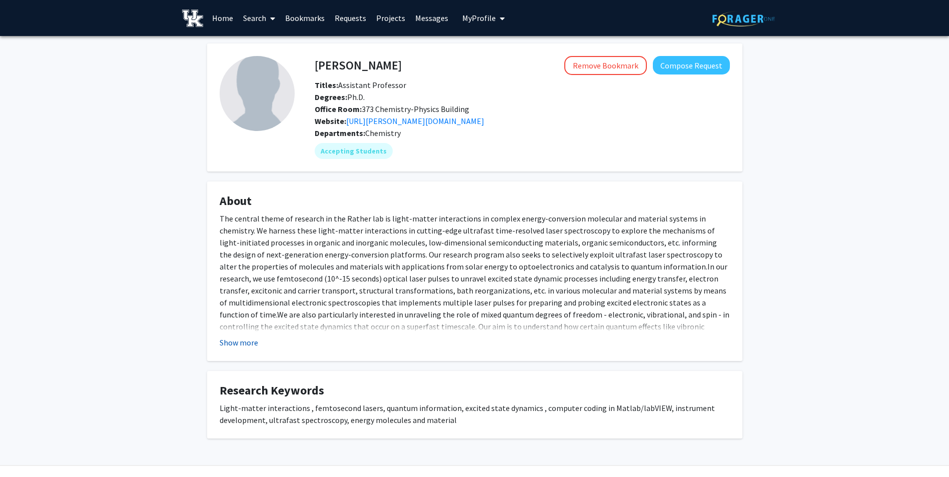
click at [233, 341] on button "Show more" at bounding box center [239, 343] width 39 height 12
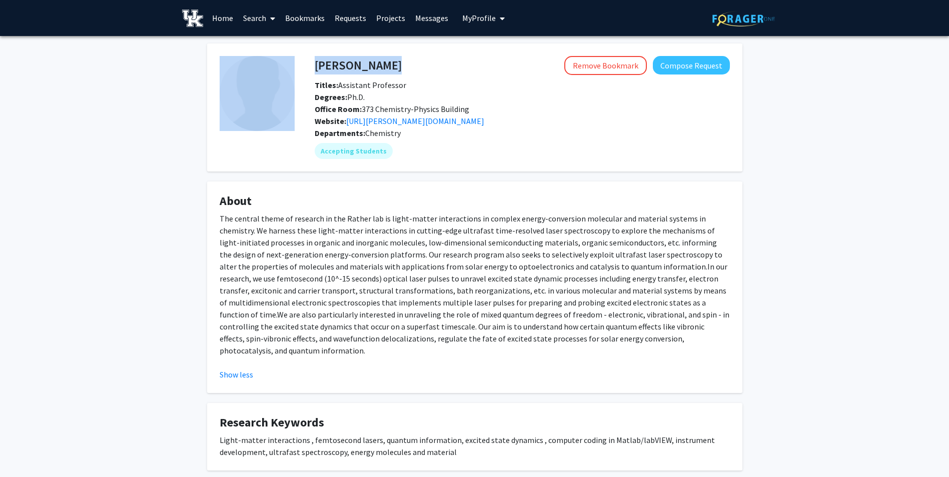
drag, startPoint x: 313, startPoint y: 64, endPoint x: 275, endPoint y: 65, distance: 38.5
click at [275, 65] on fg-card-body "[PERSON_NAME] Remove Bookmark Compose Request Titles: Assistant Professor Degre…" at bounding box center [475, 107] width 510 height 103
copy fg-card-body "[PERSON_NAME]"
